Goal: Task Accomplishment & Management: Complete application form

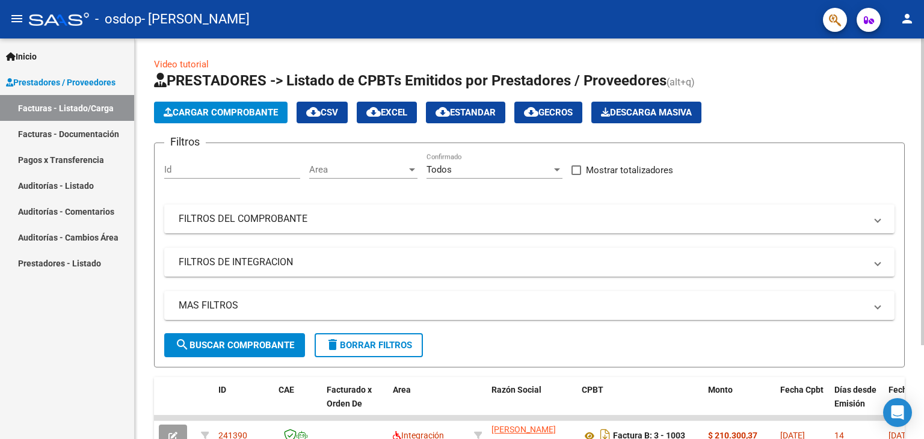
scroll to position [123, 0]
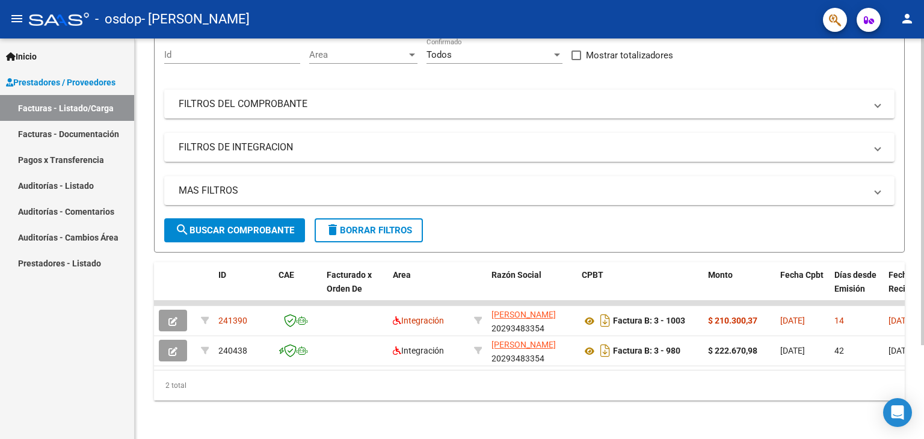
click at [923, 352] on div at bounding box center [922, 238] width 3 height 401
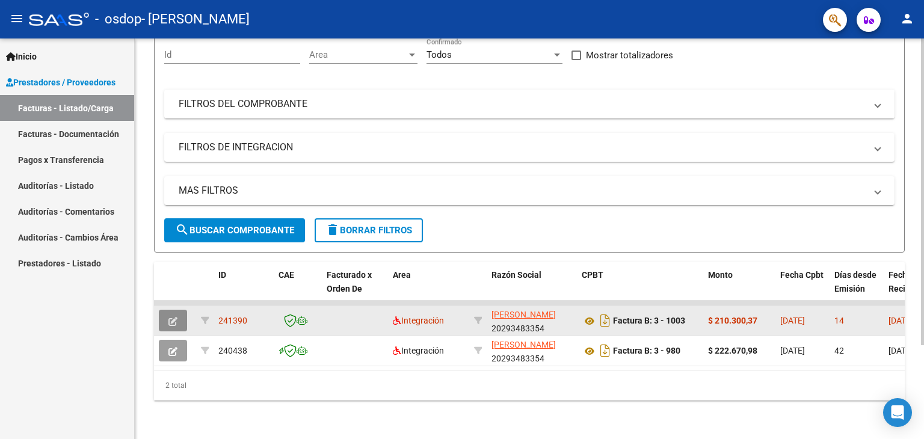
click at [173, 317] on icon "button" at bounding box center [172, 321] width 9 height 9
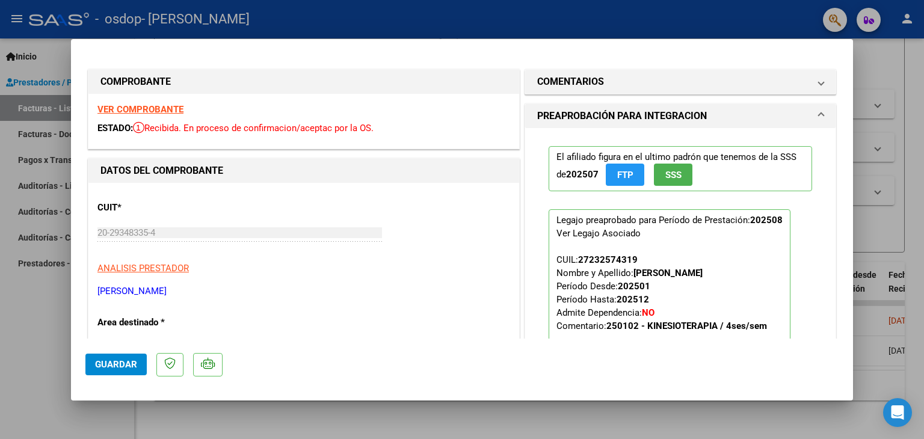
click at [912, 75] on div at bounding box center [462, 219] width 924 height 439
type input "$ 0,00"
